Goal: Information Seeking & Learning: Learn about a topic

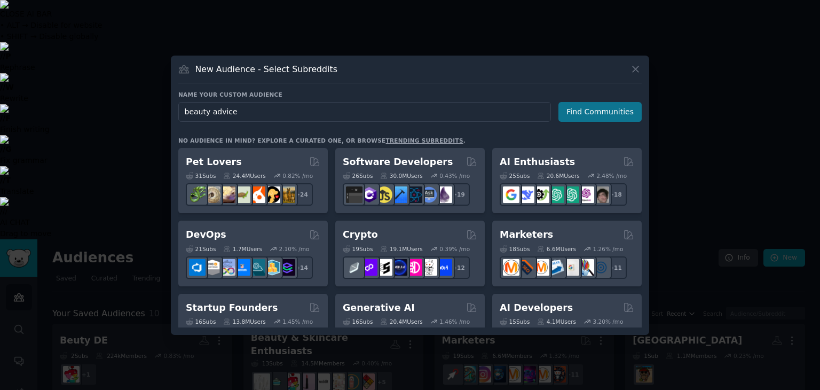
type input "beauty advice"
click at [612, 114] on button "Find Communities" at bounding box center [599, 112] width 83 height 20
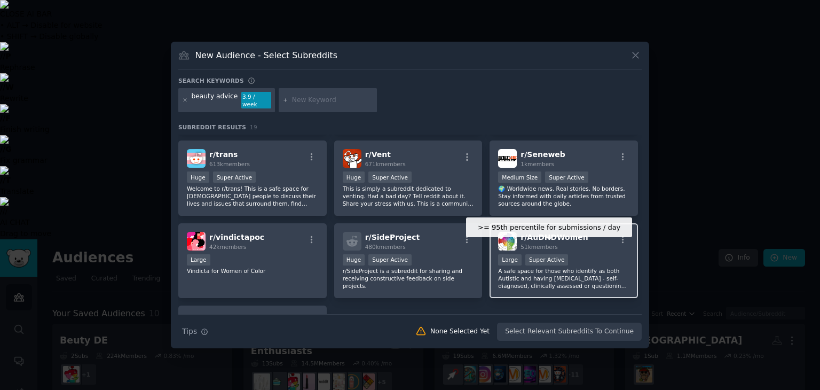
scroll to position [425, 0]
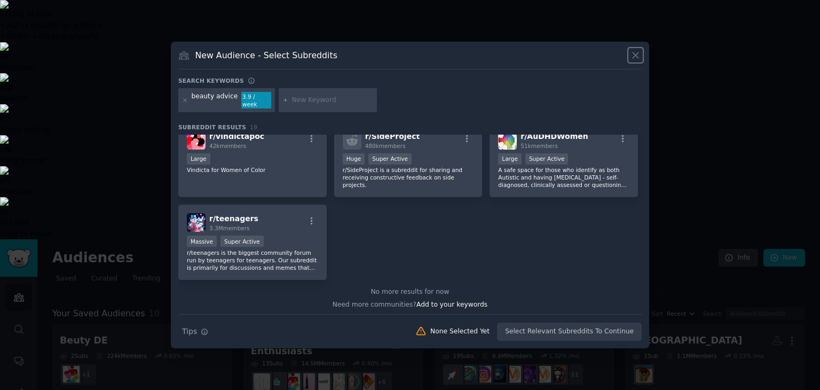
click at [638, 58] on icon at bounding box center [635, 55] width 6 height 6
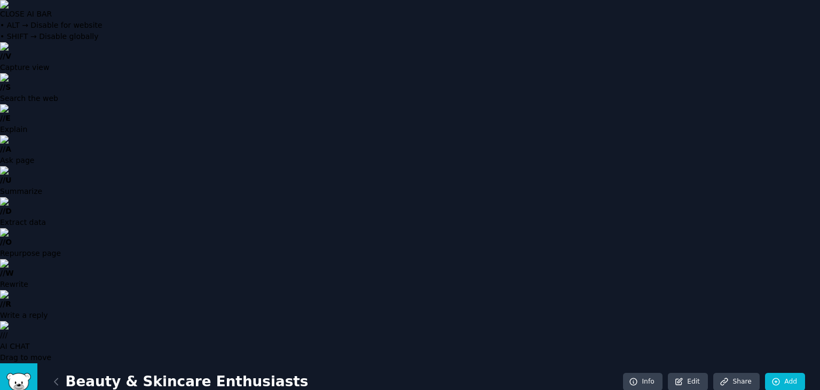
type input "face cream"
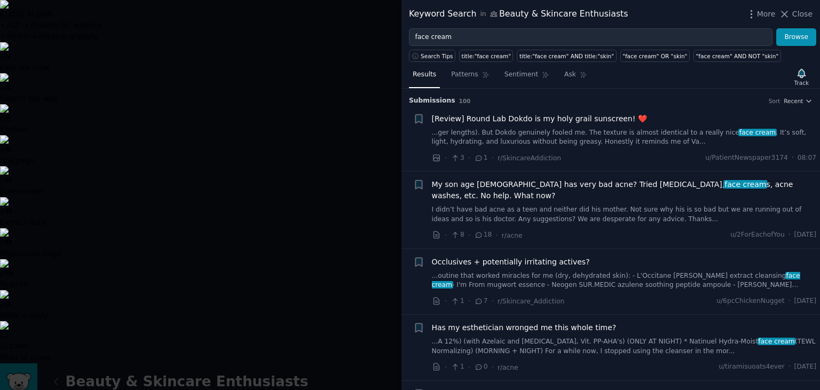
click at [235, 86] on div at bounding box center [410, 195] width 820 height 390
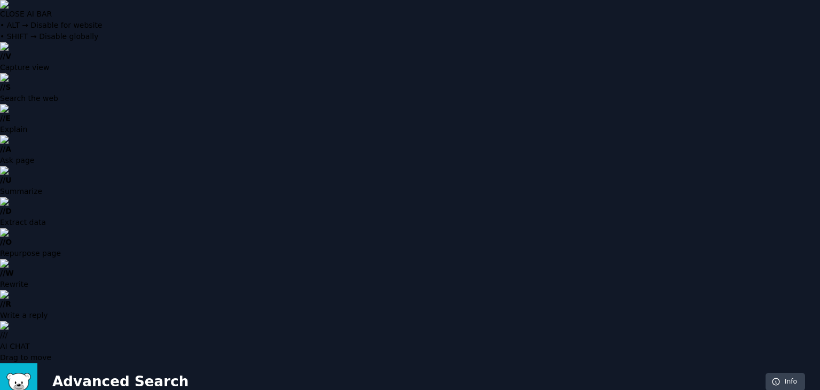
type input "collagen"
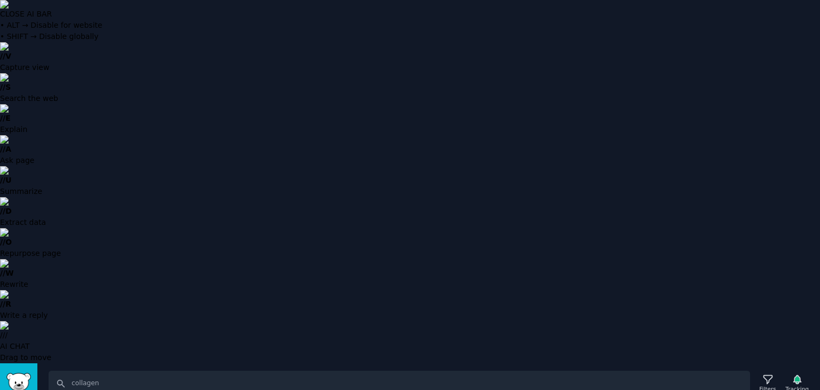
scroll to position [53, 0]
